Goal: Task Accomplishment & Management: Manage account settings

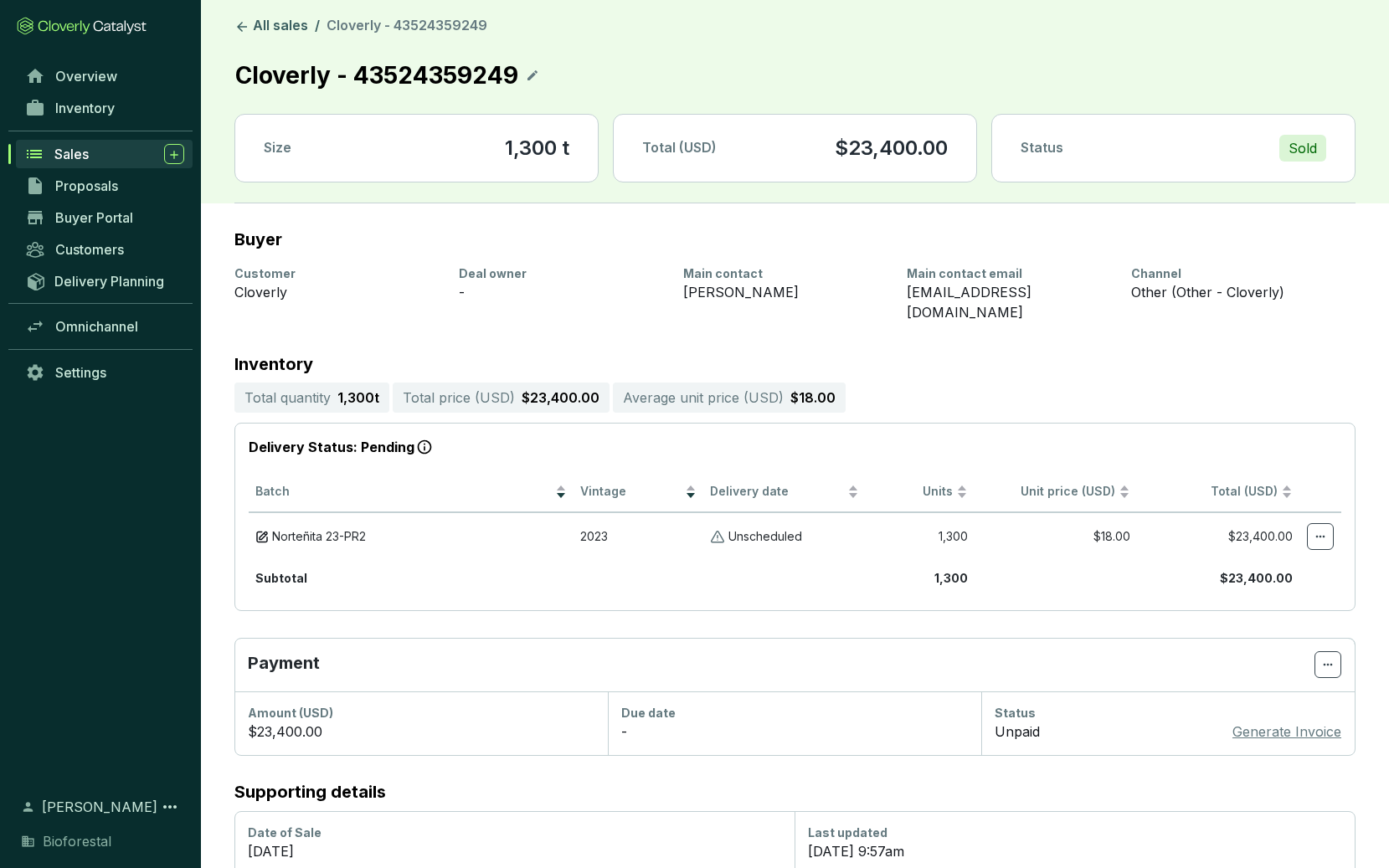
scroll to position [38, 0]
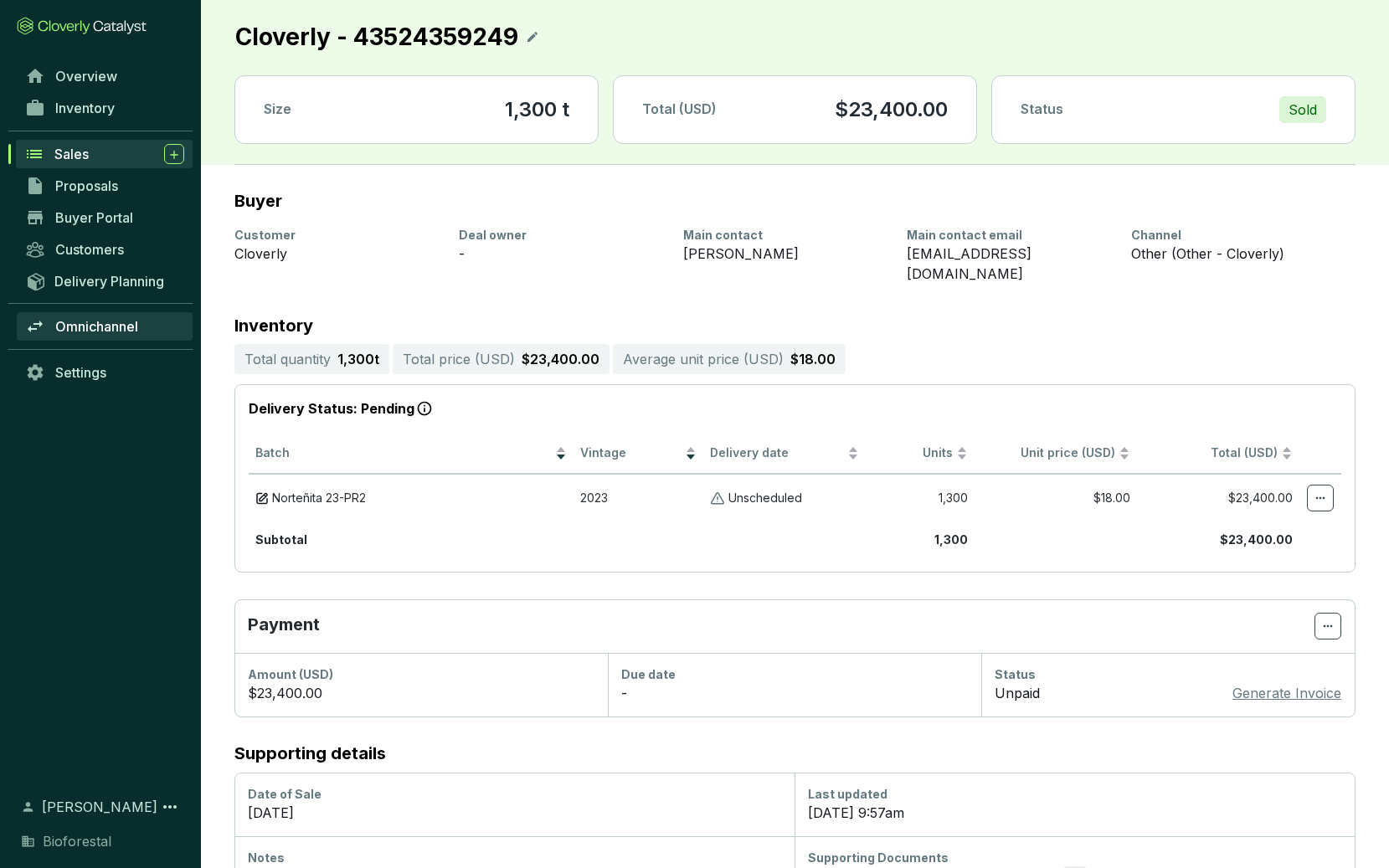
click at [78, 321] on span "Omnichannel" at bounding box center [96, 326] width 83 height 16
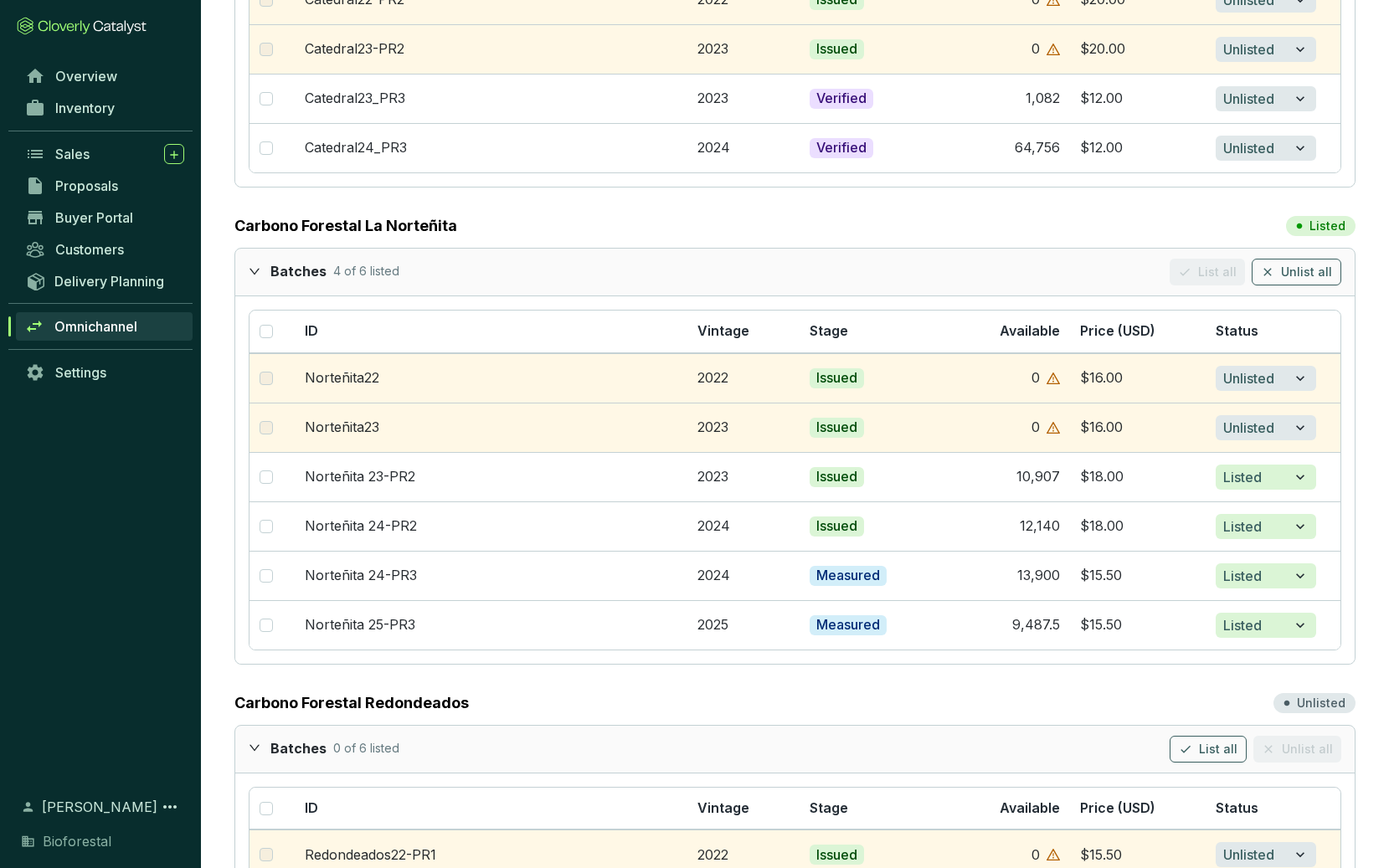
scroll to position [3273, 0]
click at [1093, 474] on section "$18.00" at bounding box center [1137, 476] width 114 height 18
click at [263, 472] on input "checkbox" at bounding box center [266, 476] width 14 height 14
checkbox input "true"
click at [352, 478] on link "Norteñita 23-PR2" at bounding box center [360, 475] width 111 height 16
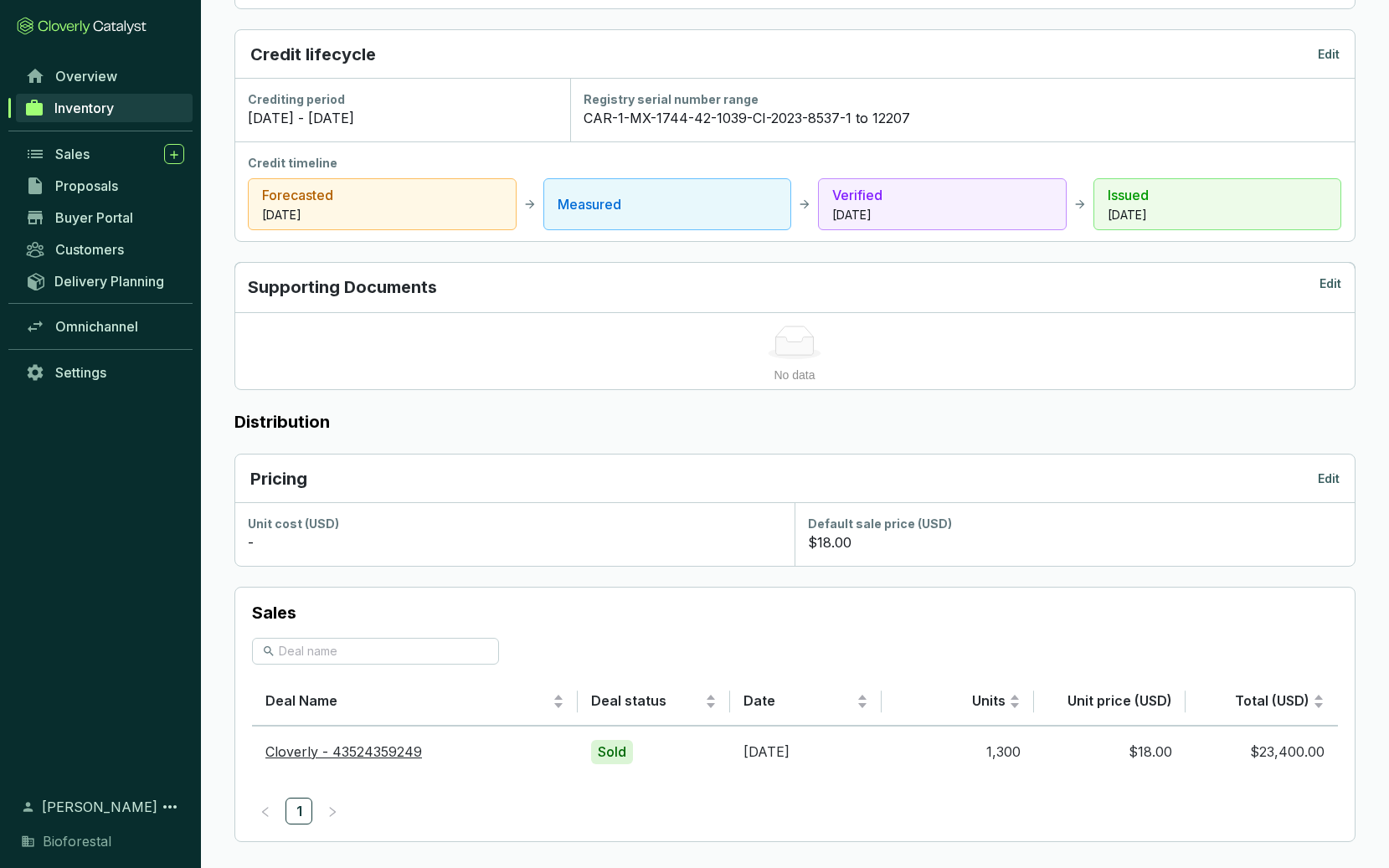
scroll to position [656, 0]
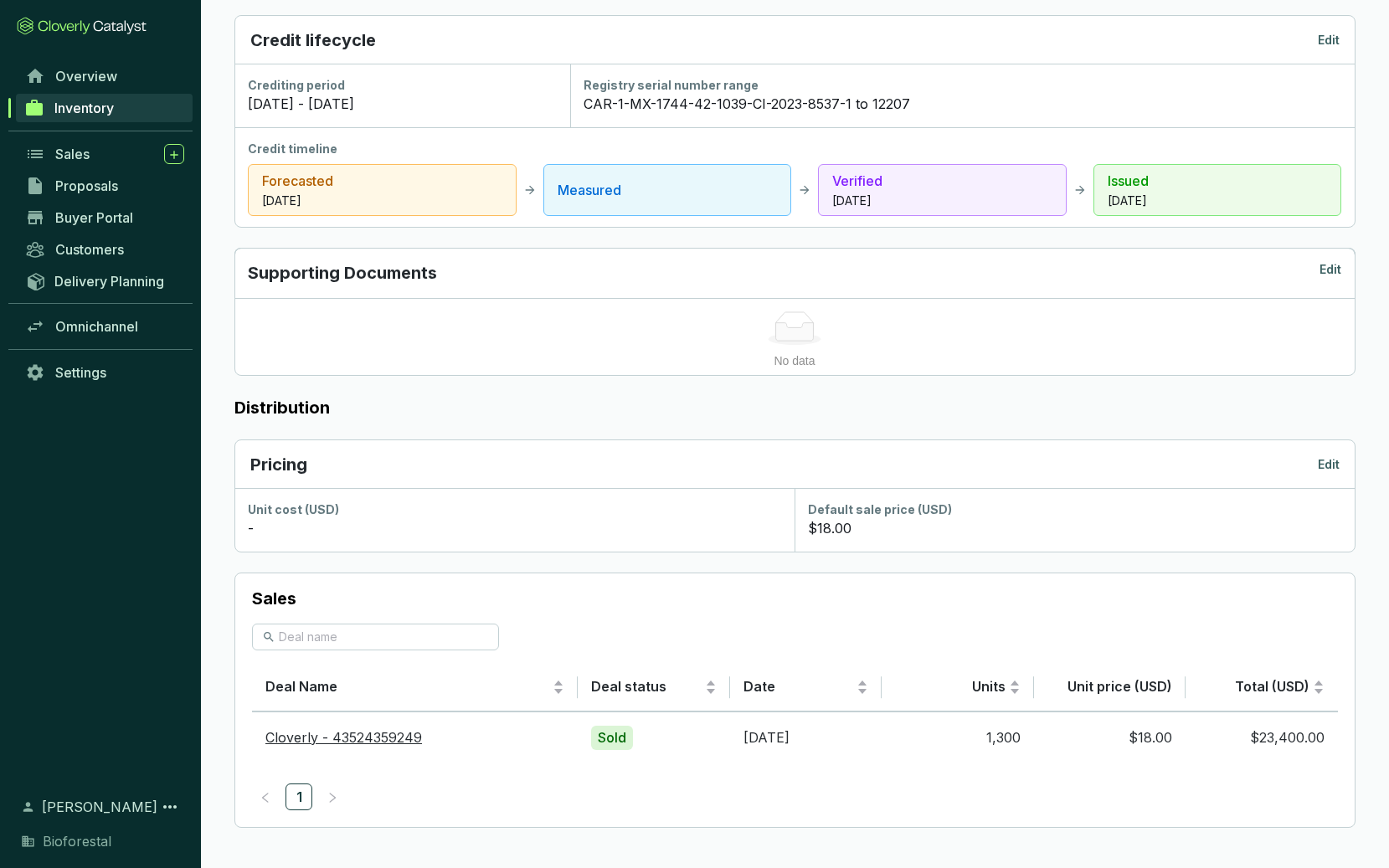
click at [1332, 467] on p "Edit" at bounding box center [1328, 464] width 22 height 16
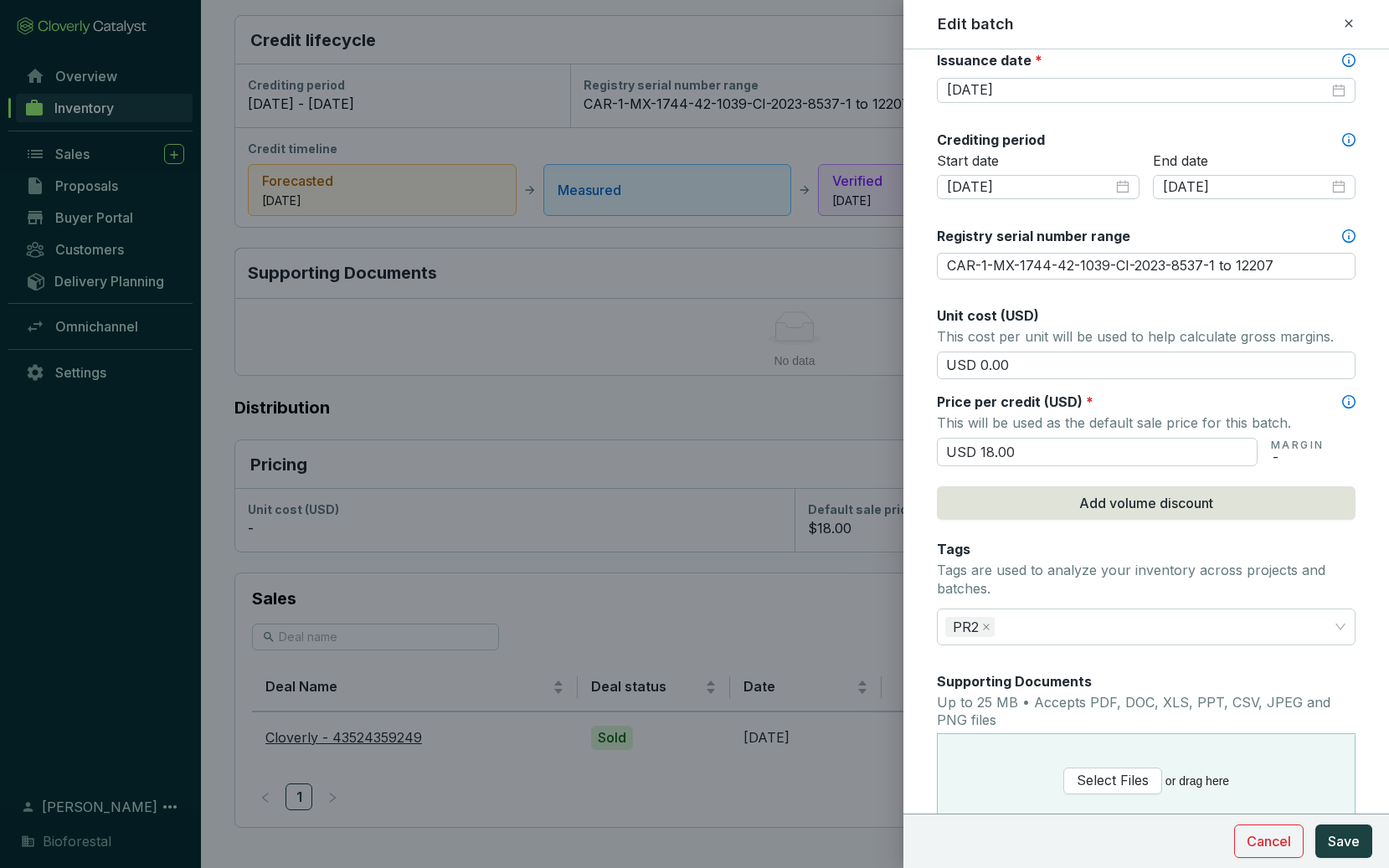
scroll to position [518, 0]
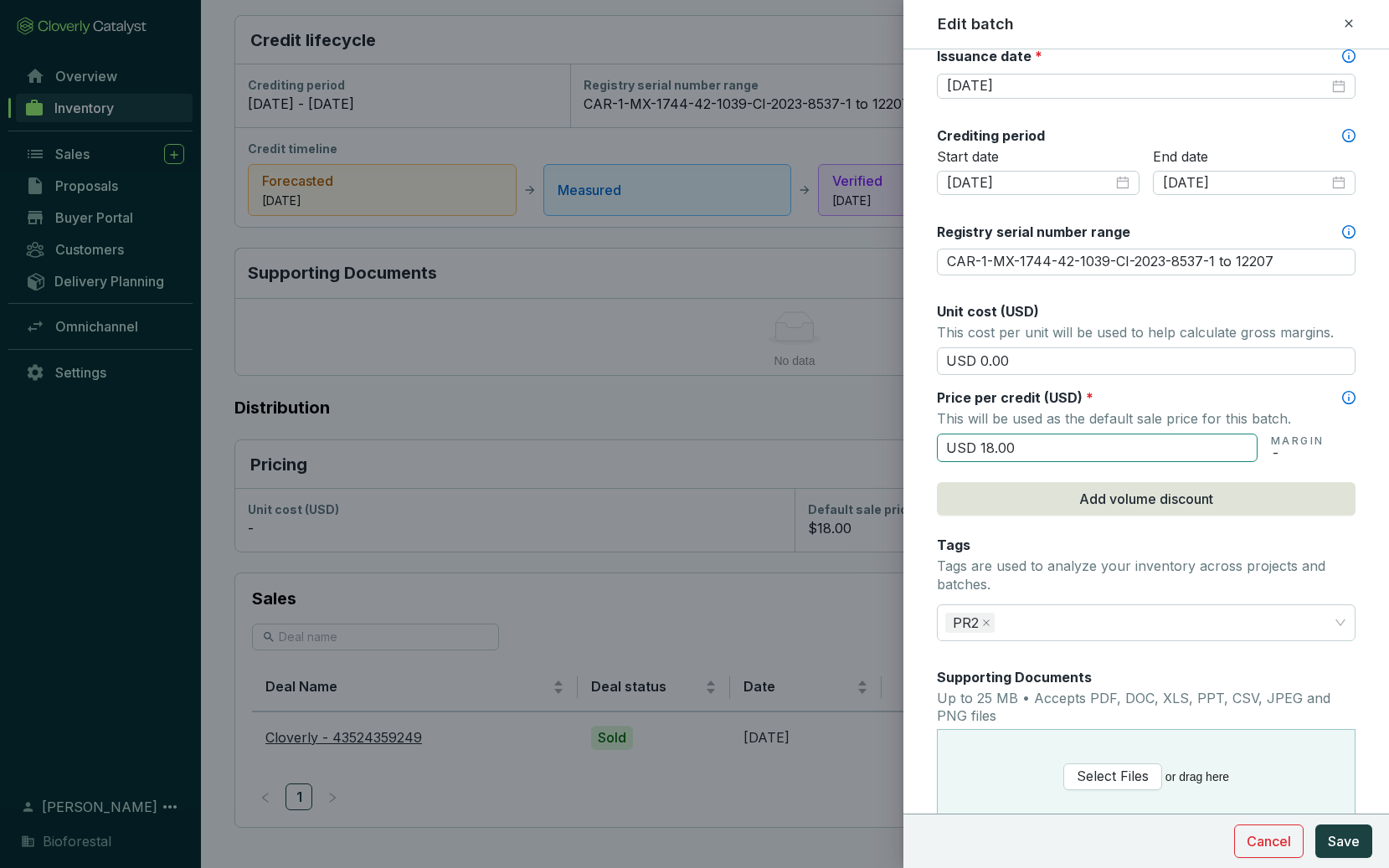
click at [991, 445] on input "USD 18.00" at bounding box center [1097, 448] width 320 height 28
type input "USD 22.00"
click at [1331, 845] on span "Save" at bounding box center [1343, 842] width 32 height 20
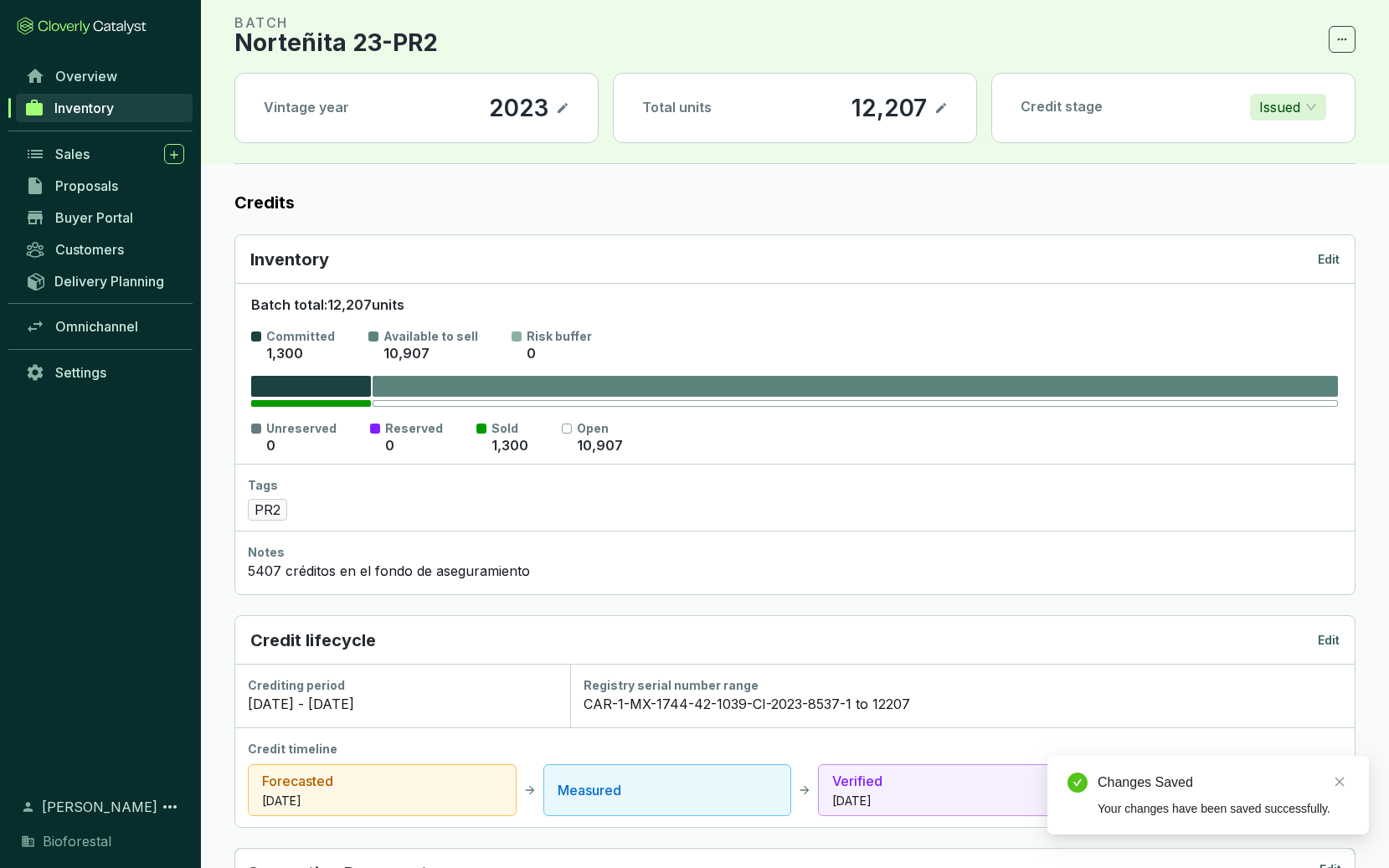
scroll to position [49, 0]
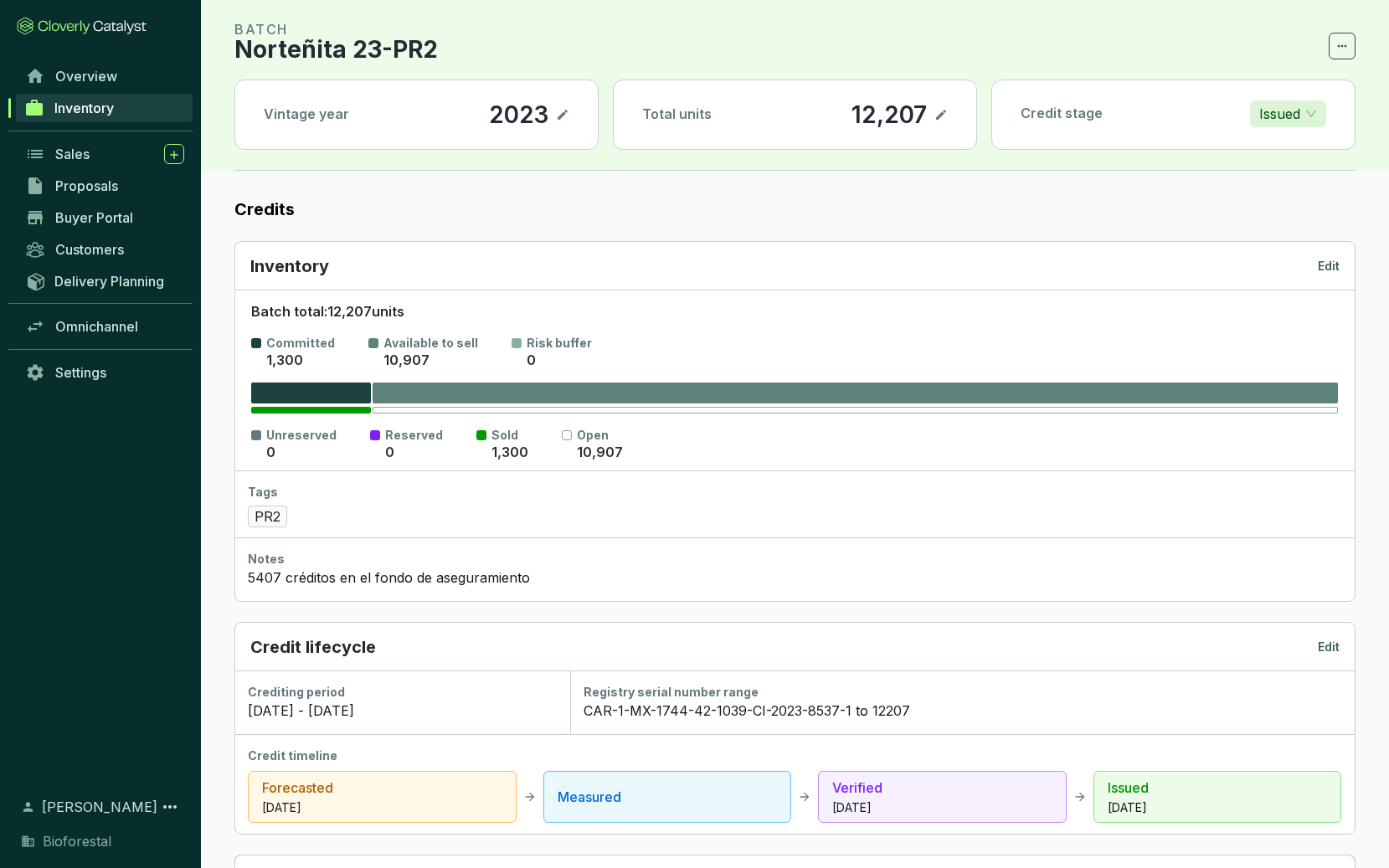
click at [309, 51] on p "Norteñita 23-PR2" at bounding box center [336, 49] width 203 height 20
click at [264, 24] on p "BATCH" at bounding box center [336, 29] width 203 height 20
click at [117, 323] on span "Omnichannel" at bounding box center [96, 326] width 83 height 16
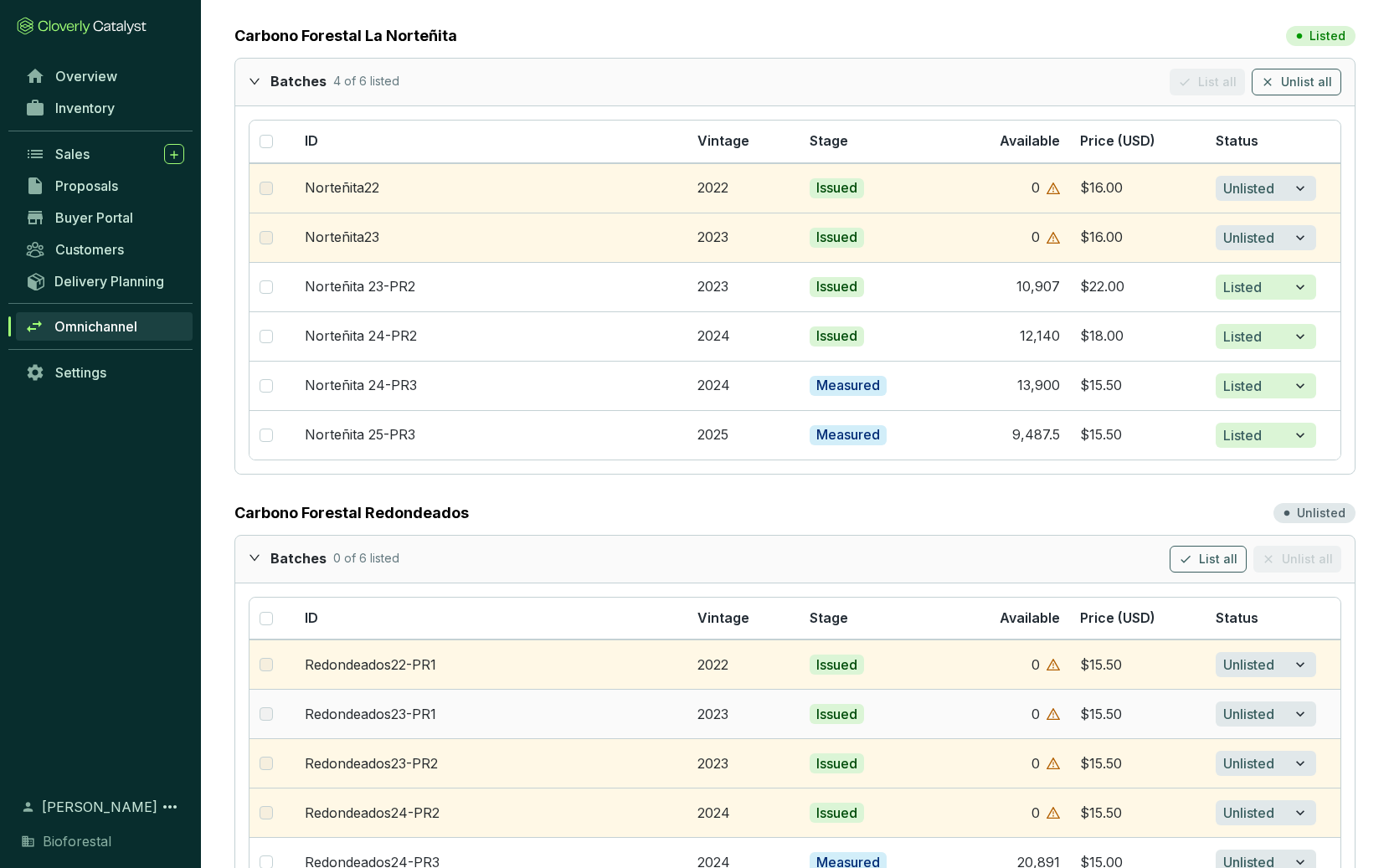
scroll to position [3460, 0]
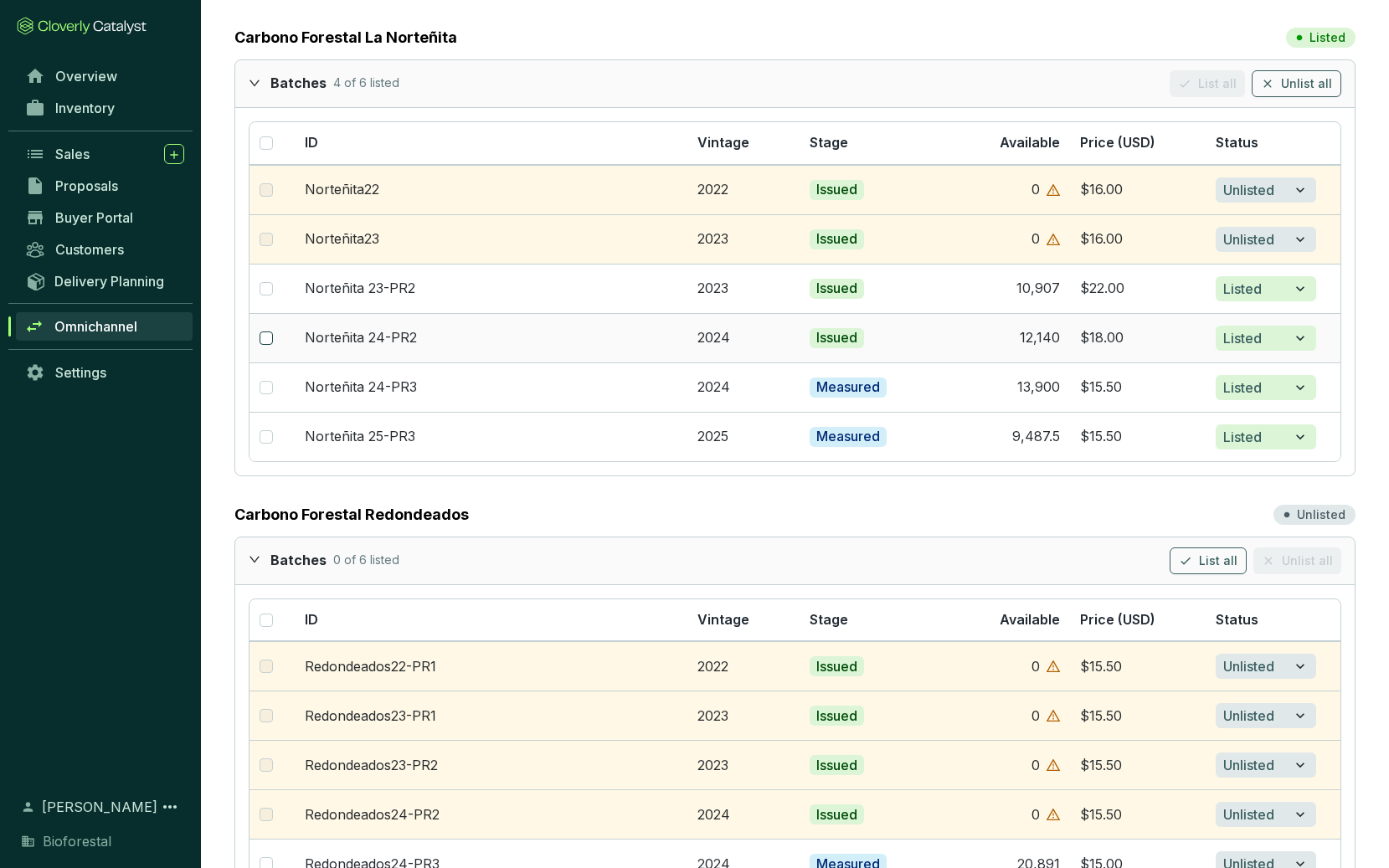
click at [265, 336] on input "checkbox" at bounding box center [266, 338] width 14 height 14
checkbox input "true"
click at [363, 332] on link "Norteñita 24-PR2" at bounding box center [361, 337] width 113 height 16
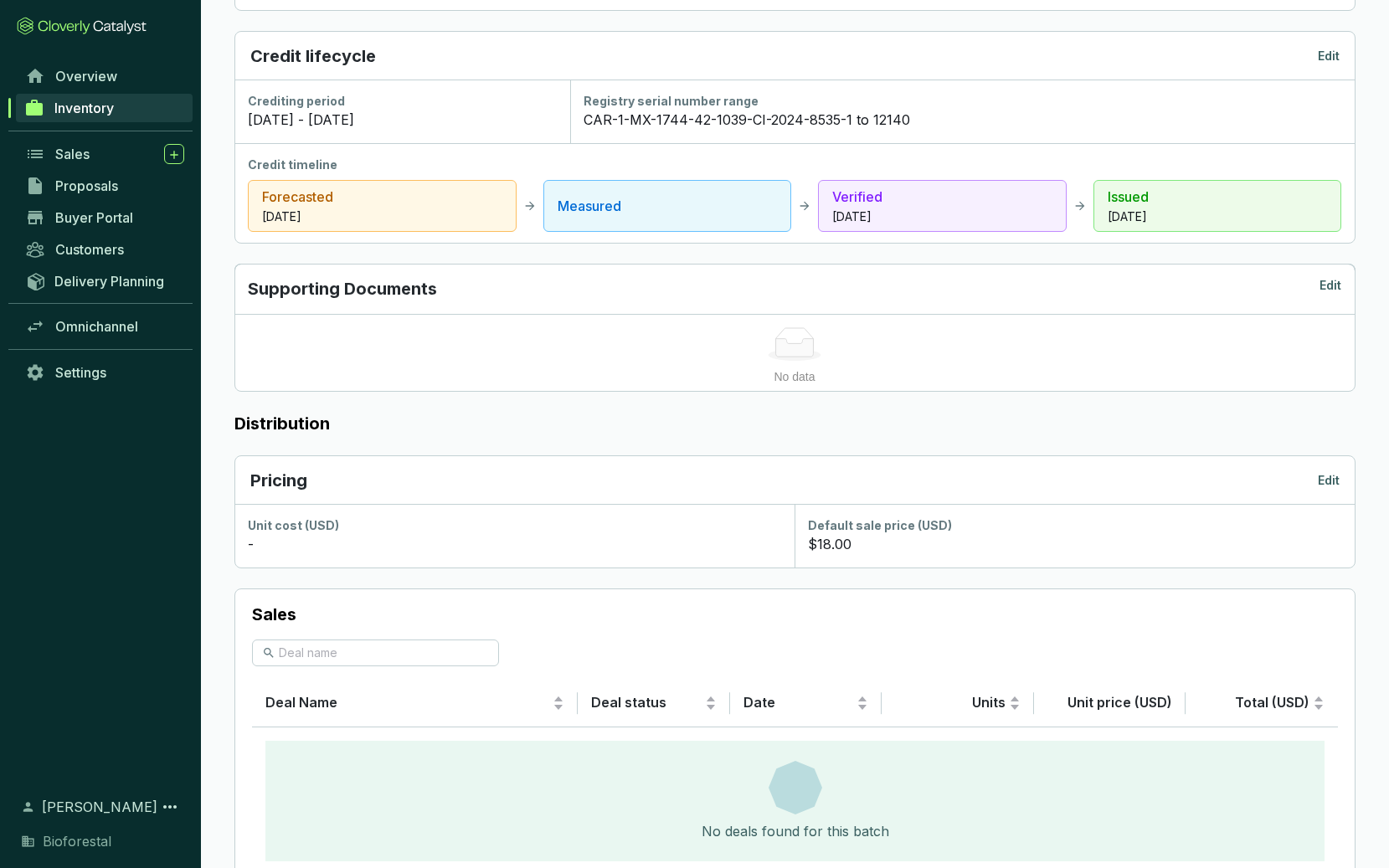
scroll to position [705, 0]
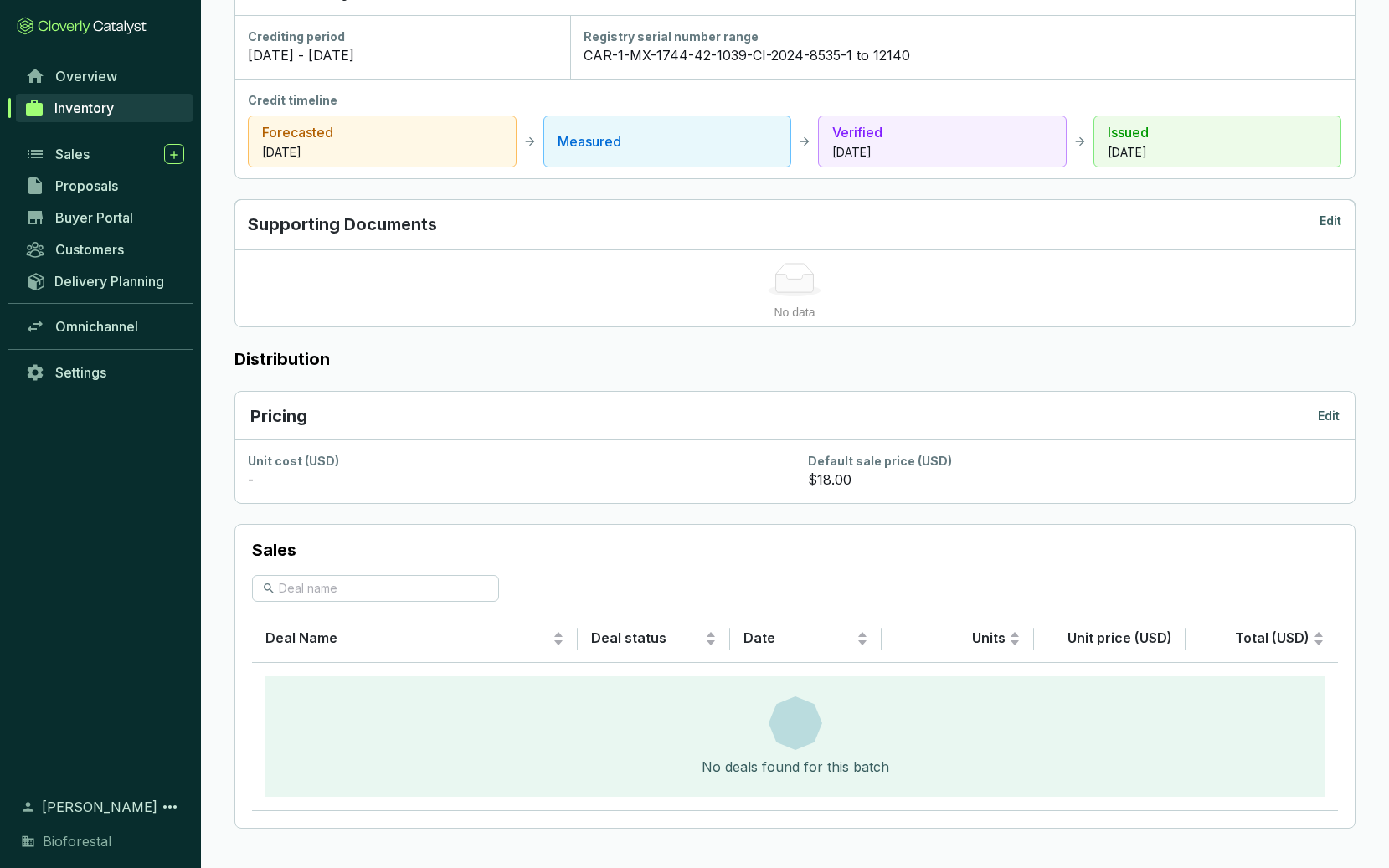
click at [1331, 416] on p "Edit" at bounding box center [1328, 416] width 22 height 16
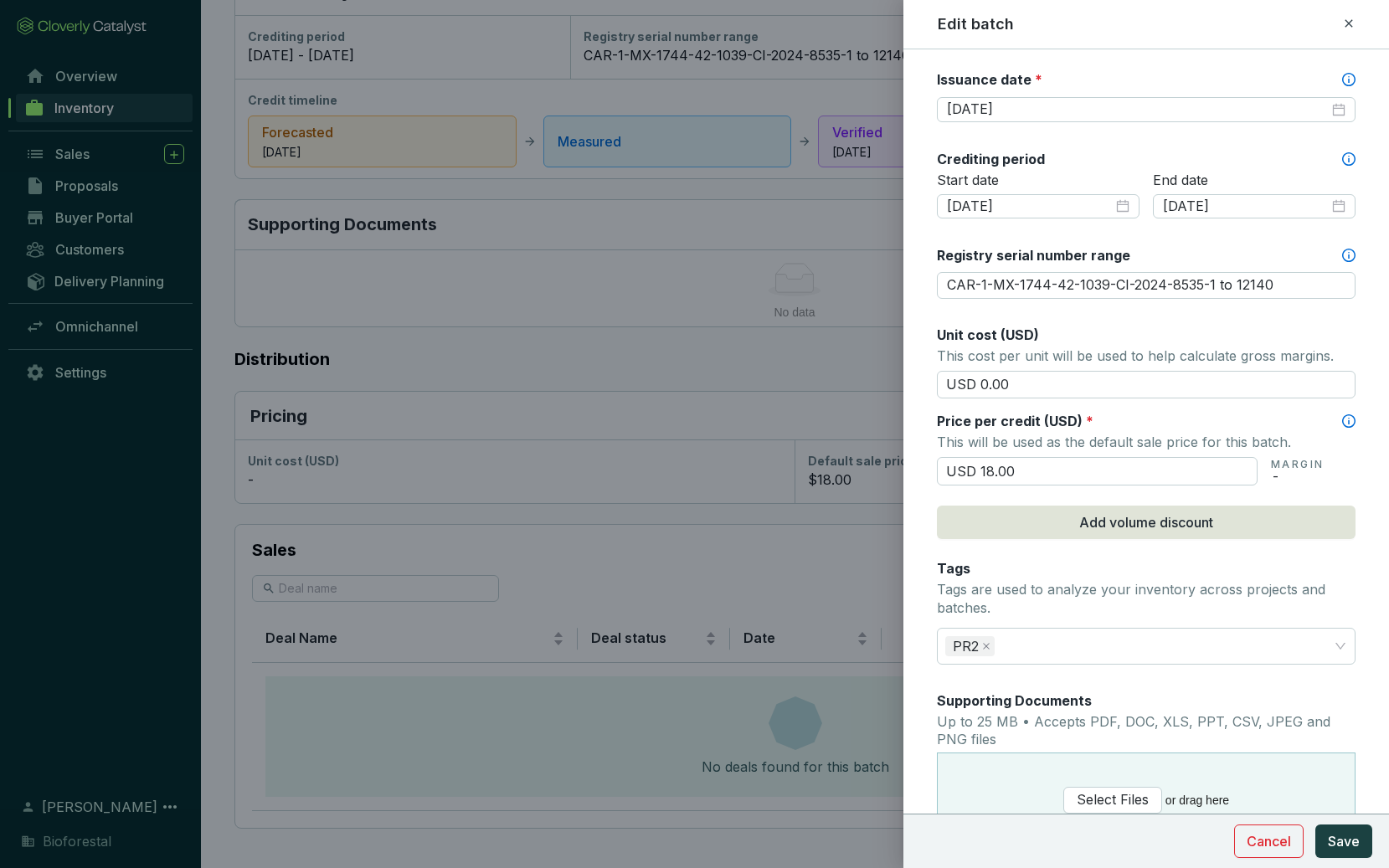
scroll to position [498, 0]
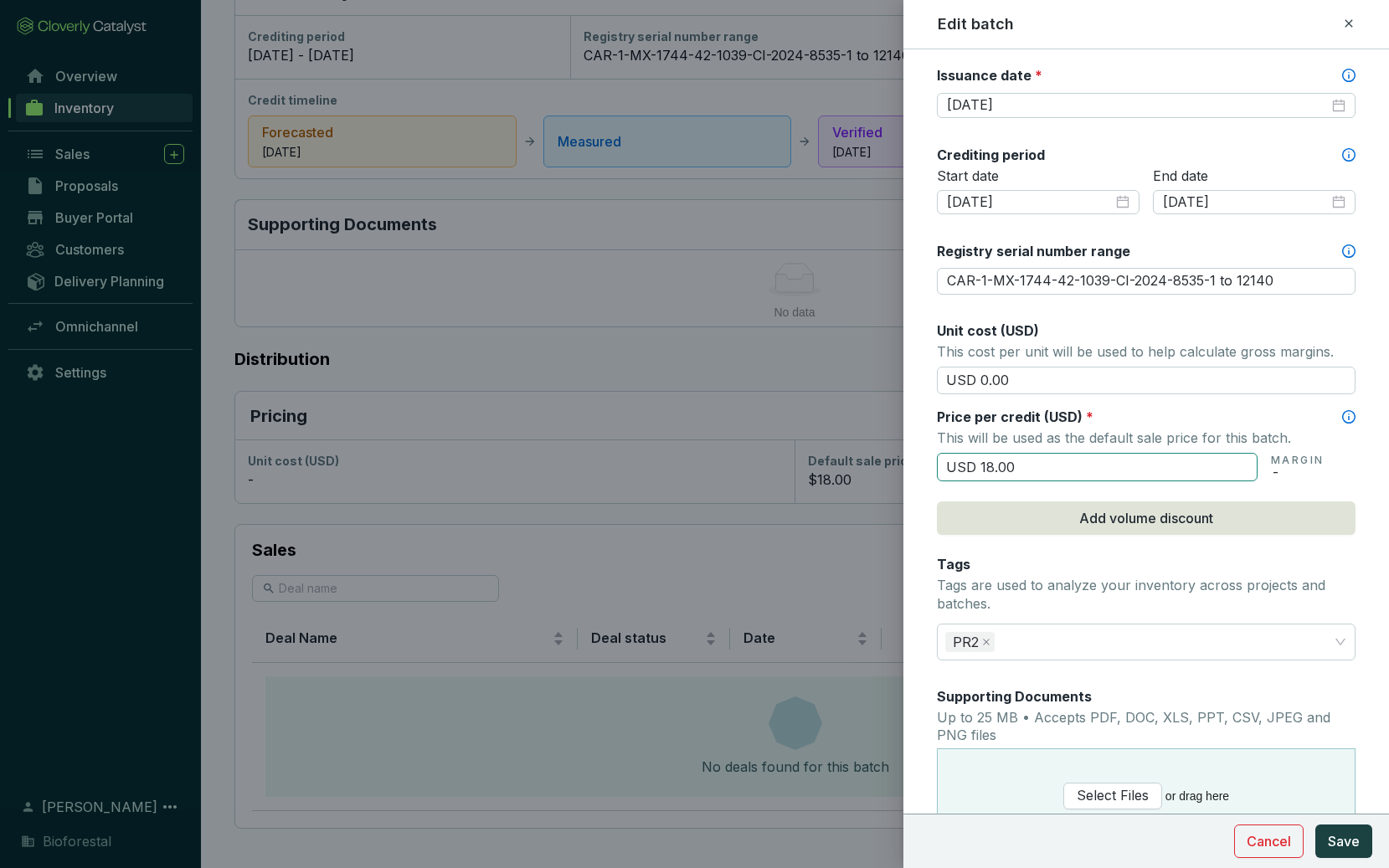
click at [989, 467] on input "USD 18.00" at bounding box center [1097, 467] width 320 height 28
type input "USD 22.00"
click at [1336, 846] on span "Save" at bounding box center [1343, 842] width 32 height 20
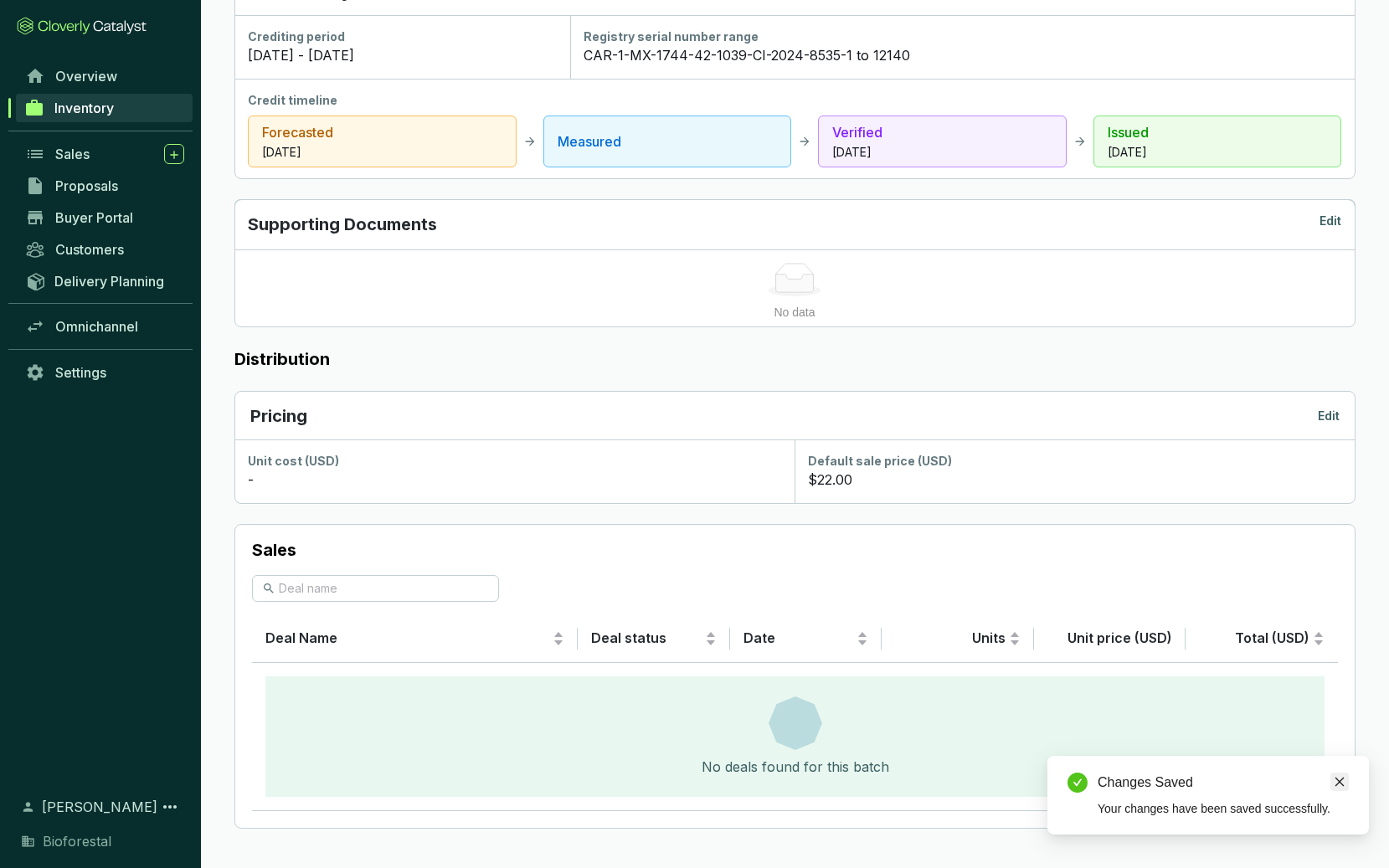
click at [1335, 785] on icon "close" at bounding box center [1340, 783] width 9 height 9
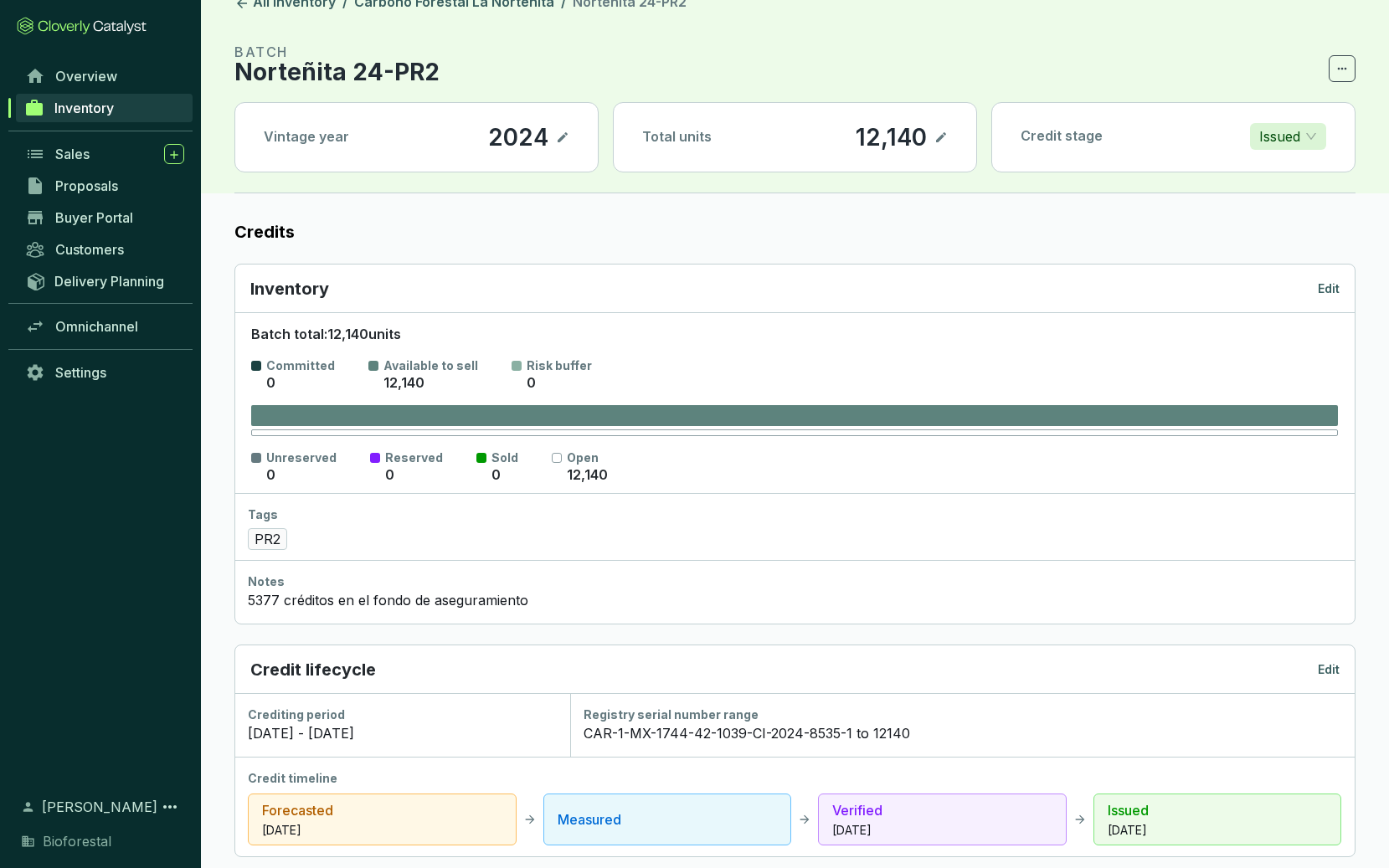
scroll to position [0, 0]
